Goal: Information Seeking & Learning: Understand process/instructions

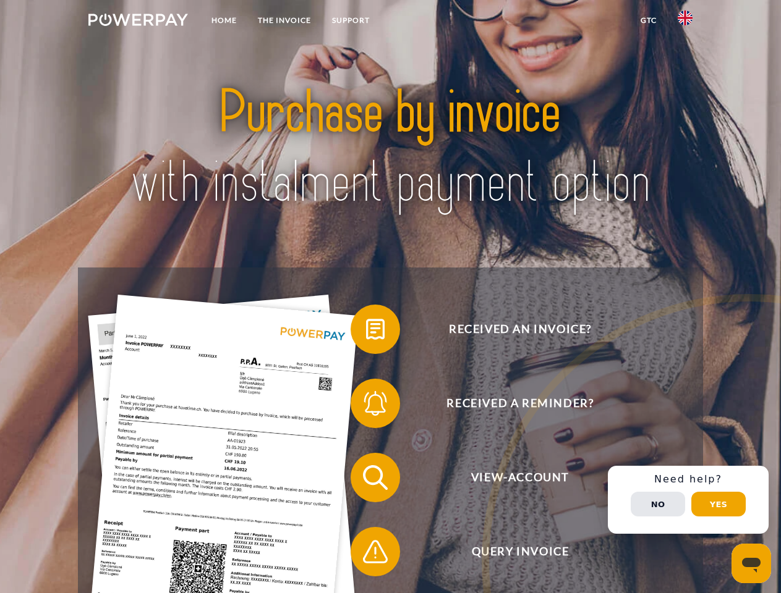
click at [138, 22] on img at bounding box center [138, 20] width 100 height 12
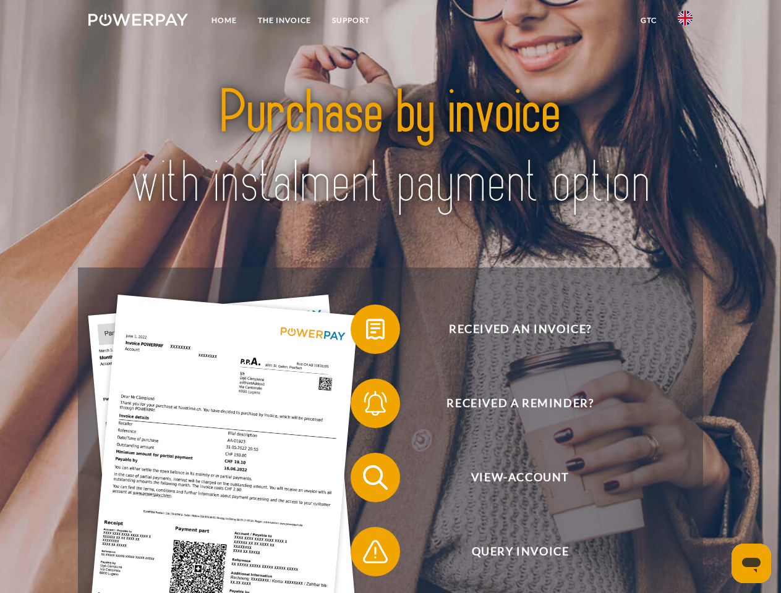
click at [685, 22] on img at bounding box center [685, 18] width 15 height 15
click at [648, 20] on link "GTC" at bounding box center [648, 20] width 37 height 22
click at [366, 332] on span at bounding box center [357, 330] width 62 height 62
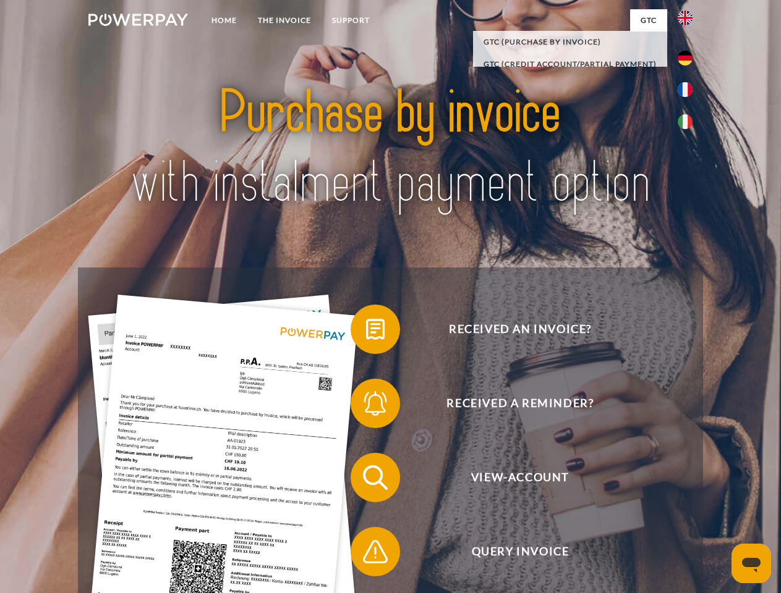
click at [366, 406] on span at bounding box center [357, 404] width 62 height 62
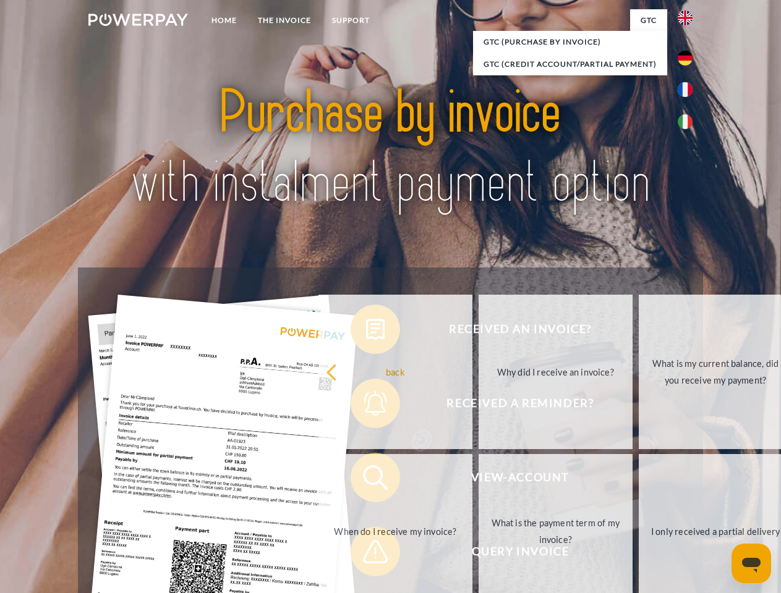
click at [478, 480] on link "What is the payment term of my invoice?" at bounding box center [555, 531] width 154 height 155
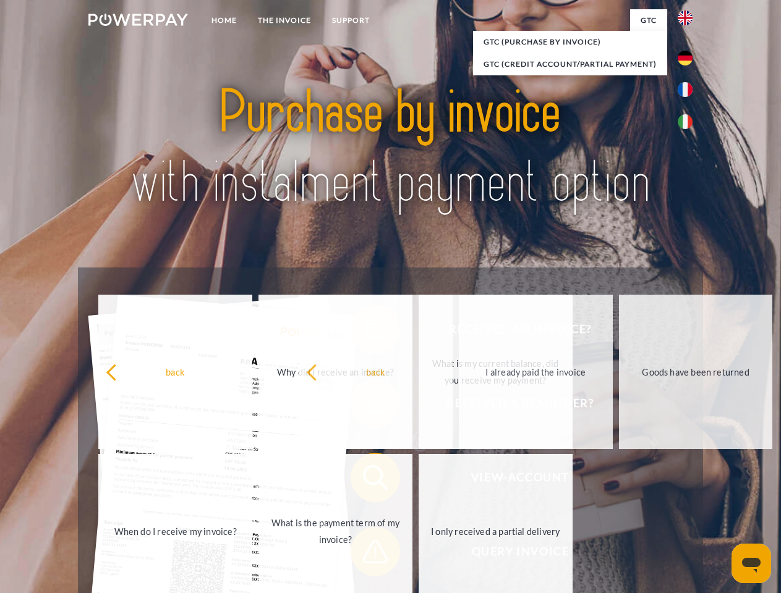
click at [366, 555] on span at bounding box center [357, 552] width 62 height 62
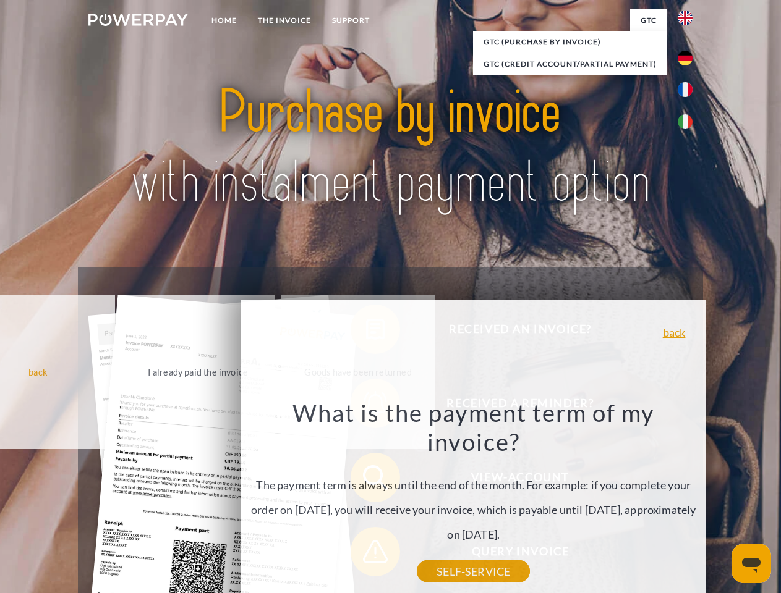
click at [688, 500] on div "Received an invoice? Received a reminder? View-Account Query Invoice" at bounding box center [390, 515] width 624 height 495
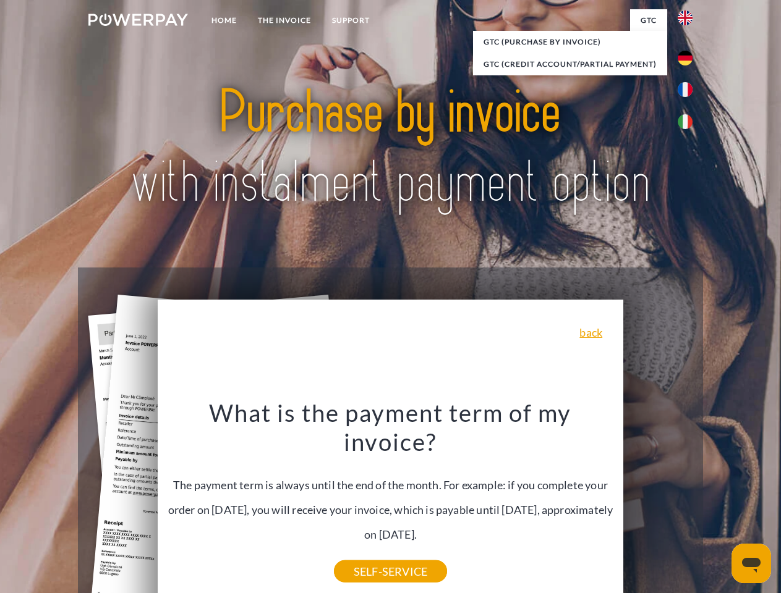
click at [658, 503] on span "View-Account" at bounding box center [519, 477] width 303 height 49
click at [718, 504] on header "Home THE INVOICE Support" at bounding box center [390, 427] width 781 height 854
